Goal: Transaction & Acquisition: Book appointment/travel/reservation

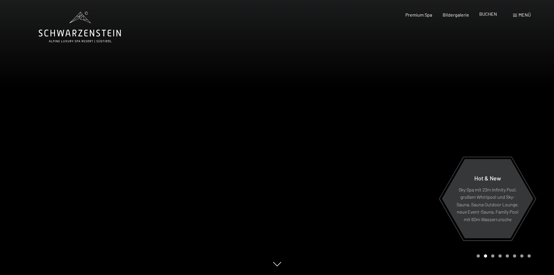
click at [491, 15] on span "BUCHEN" at bounding box center [488, 14] width 18 height 6
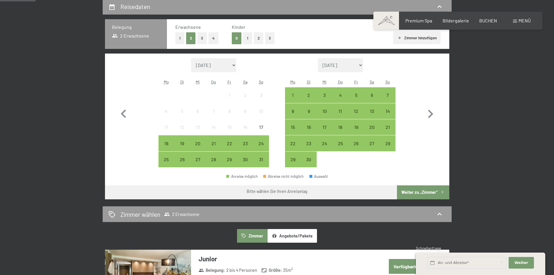
scroll to position [145, 0]
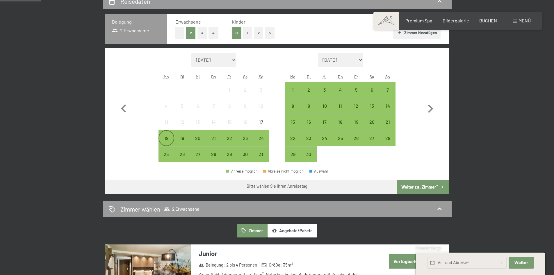
click at [168, 136] on div "18" at bounding box center [166, 143] width 15 height 15
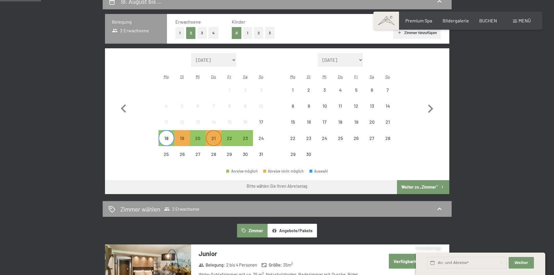
click at [214, 139] on div "21" at bounding box center [213, 143] width 15 height 15
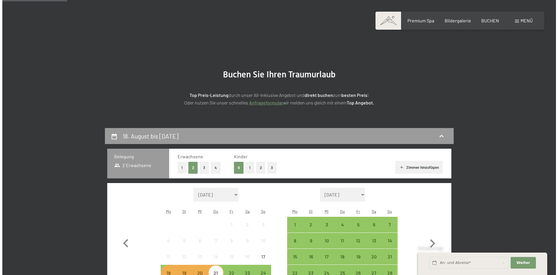
scroll to position [0, 0]
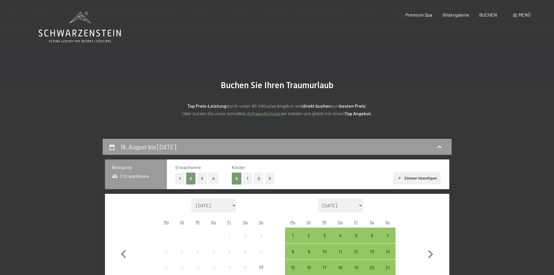
click at [516, 15] on span at bounding box center [515, 15] width 4 height 3
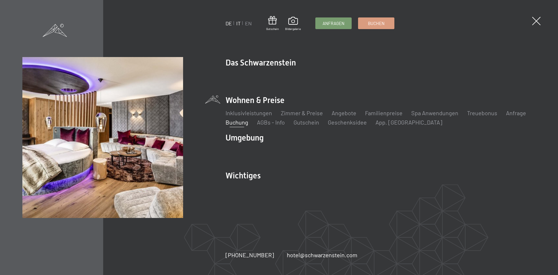
click at [238, 25] on link "IT" at bounding box center [238, 23] width 4 height 6
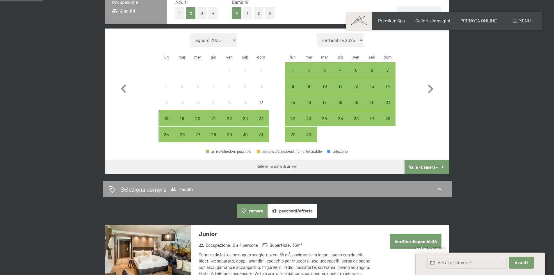
scroll to position [174, 0]
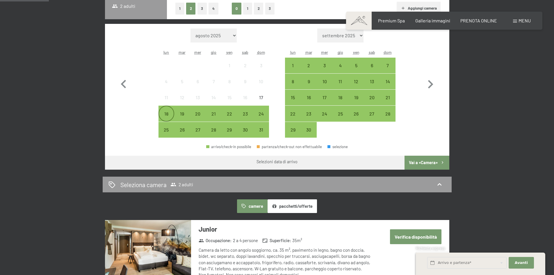
click at [166, 116] on div "18" at bounding box center [166, 118] width 15 height 15
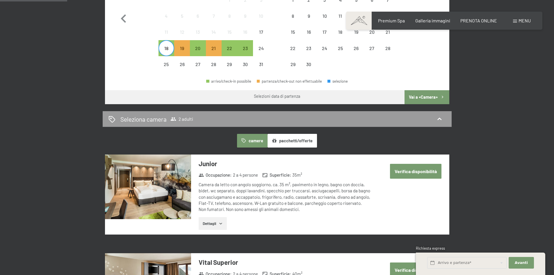
scroll to position [145, 0]
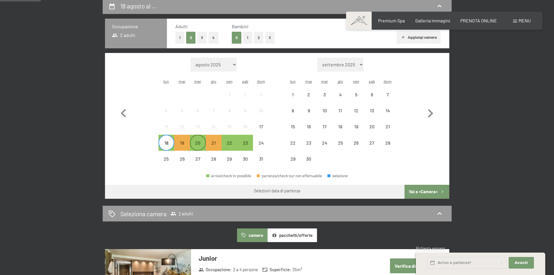
click at [197, 144] on div "20" at bounding box center [197, 147] width 15 height 15
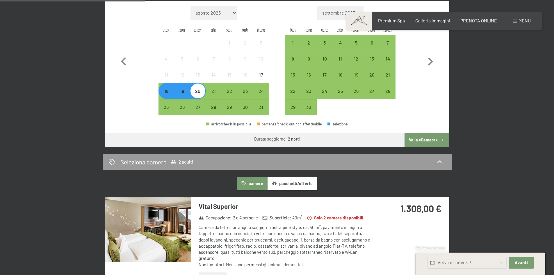
scroll to position [0, 0]
